Goal: Task Accomplishment & Management: Manage account settings

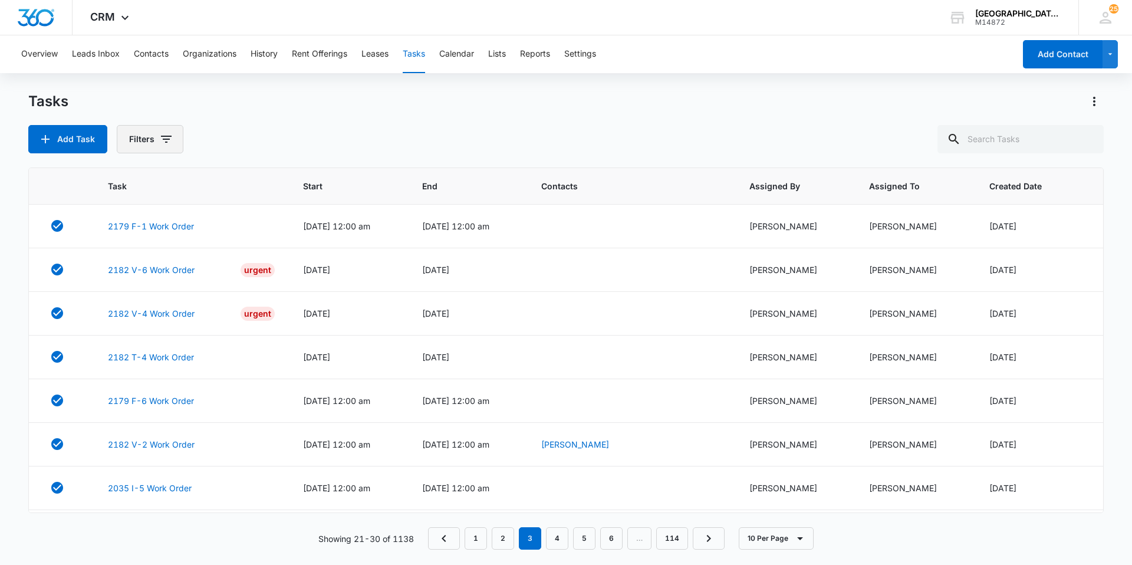
click at [164, 133] on icon "button" at bounding box center [166, 139] width 14 height 14
click at [172, 258] on label "Incomplete" at bounding box center [199, 261] width 136 height 12
click at [131, 261] on input "Incomplete" at bounding box center [131, 261] width 1 height 1
radio input "true"
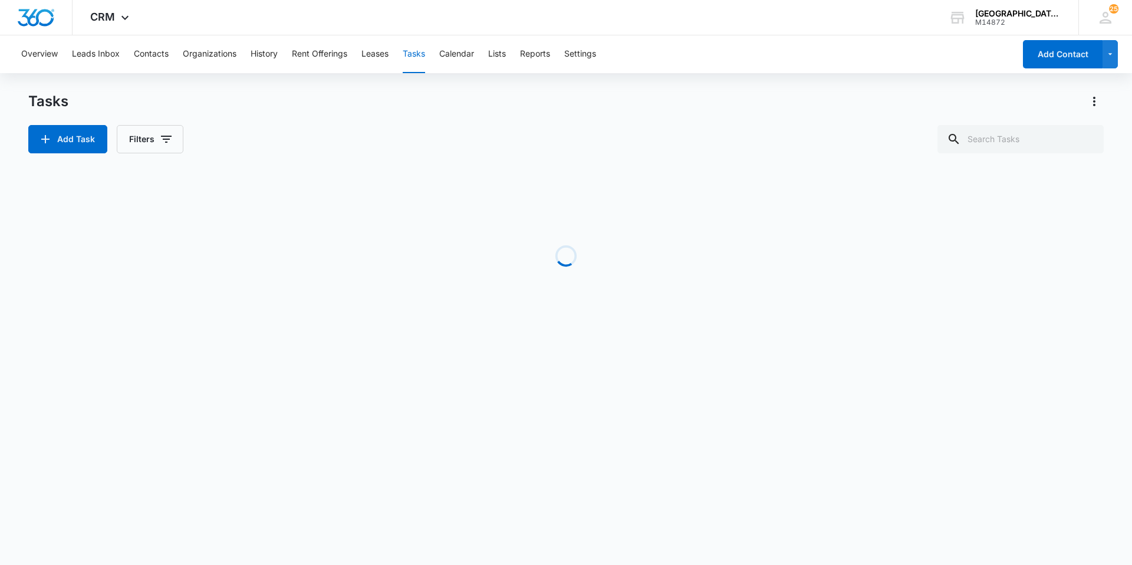
click at [320, 127] on div "Add Task Filters" at bounding box center [565, 139] width 1075 height 28
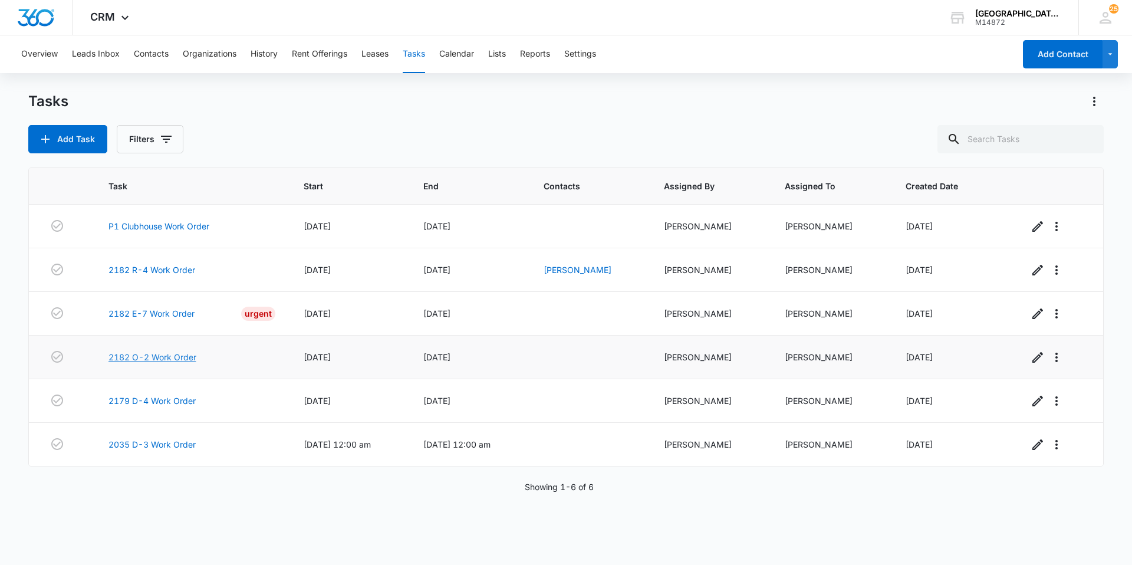
click at [157, 358] on link "2182 O-2 Work Order" at bounding box center [152, 357] width 88 height 12
